Goal: Go to known website: Access a specific website the user already knows

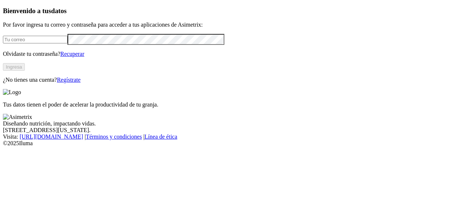
type input "[PERSON_NAME][EMAIL_ADDRESS][PERSON_NAME][DOMAIN_NAME]"
drag, startPoint x: 0, startPoint y: 0, endPoint x: 102, endPoint y: 98, distance: 141.5
click at [25, 71] on button "Ingresa" at bounding box center [14, 67] width 22 height 8
